Goal: Use online tool/utility: Utilize a website feature to perform a specific function

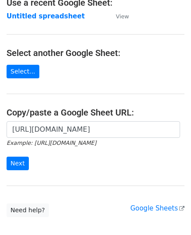
scroll to position [111, 0]
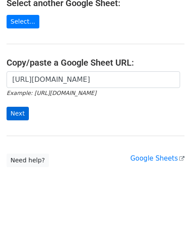
type input "[URL][DOMAIN_NAME]"
click at [12, 112] on input "Next" at bounding box center [18, 114] width 22 height 14
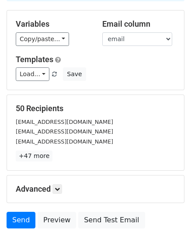
scroll to position [138, 0]
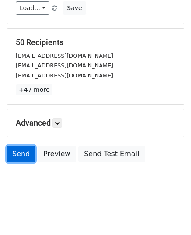
click at [18, 154] on link "Send" at bounding box center [21, 154] width 29 height 17
click at [16, 154] on link "Send" at bounding box center [21, 154] width 29 height 17
